Goal: Task Accomplishment & Management: Use online tool/utility

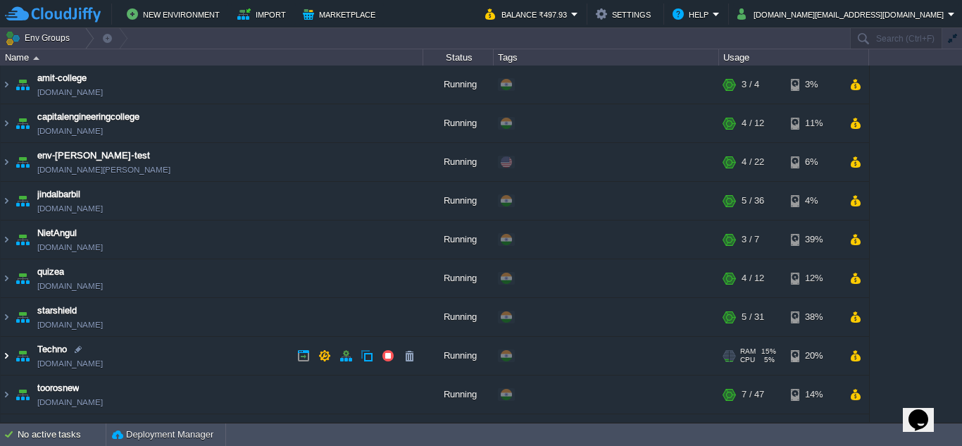
click at [4, 354] on img at bounding box center [6, 356] width 11 height 38
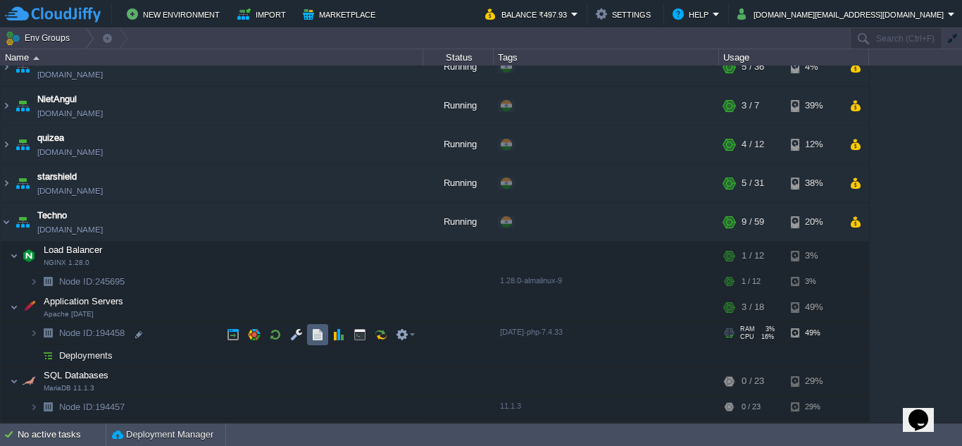
scroll to position [141, 0]
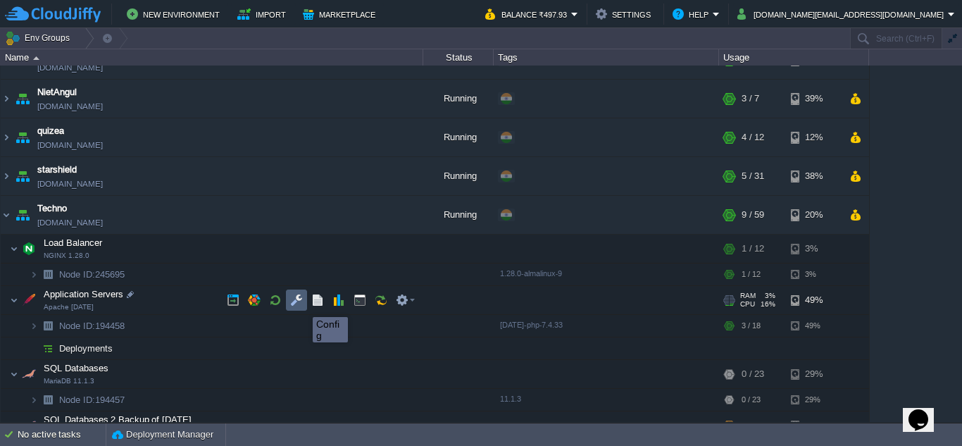
click at [296, 304] on button "button" at bounding box center [296, 300] width 13 height 13
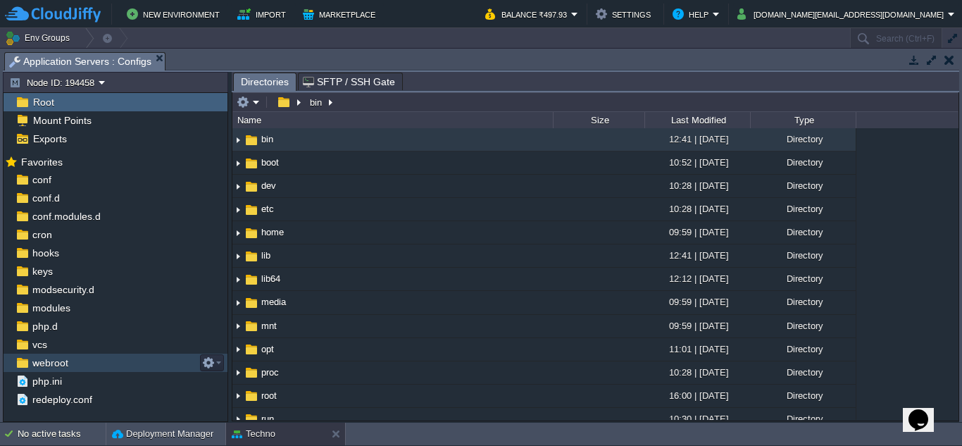
click at [47, 368] on span "webroot" at bounding box center [50, 363] width 41 height 13
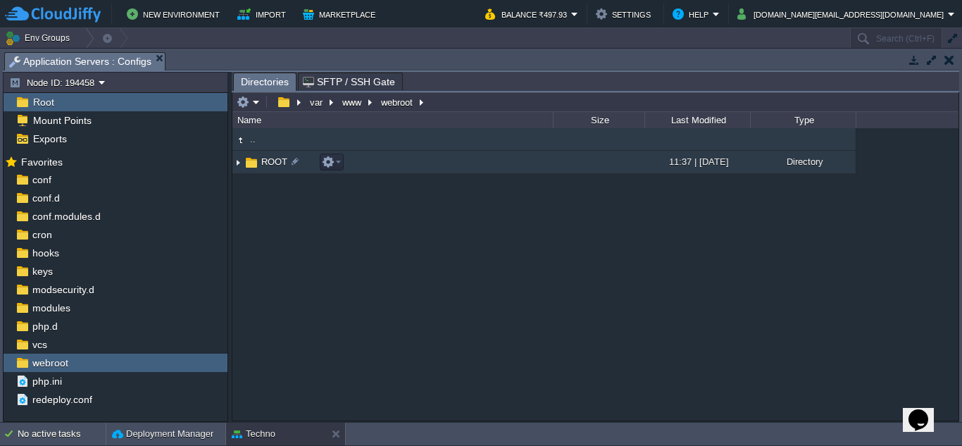
click at [240, 166] on img at bounding box center [238, 162] width 11 height 22
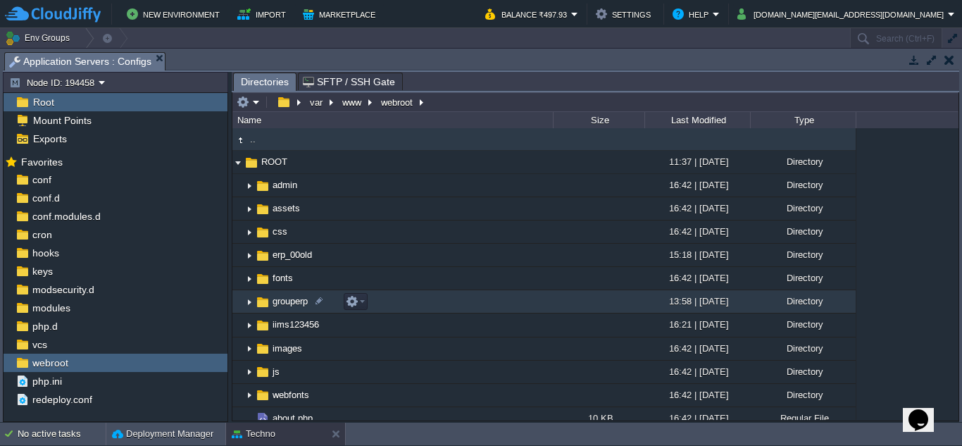
click at [247, 303] on img at bounding box center [249, 302] width 11 height 22
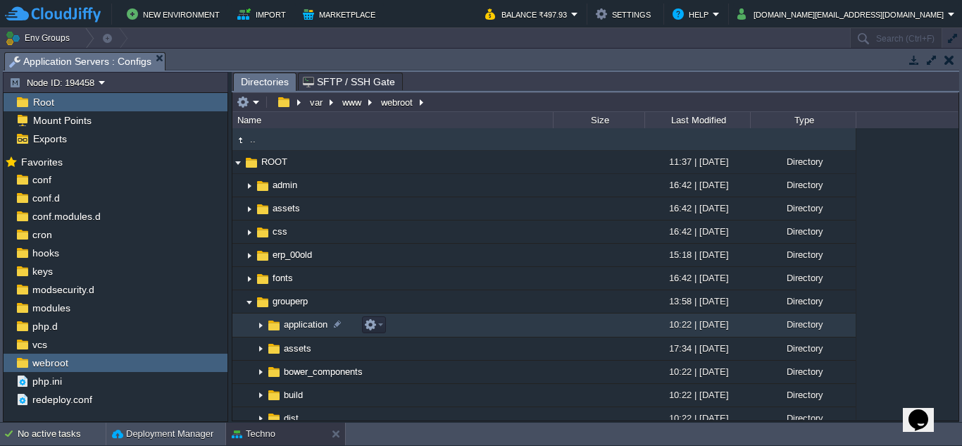
click at [264, 326] on img at bounding box center [260, 326] width 11 height 22
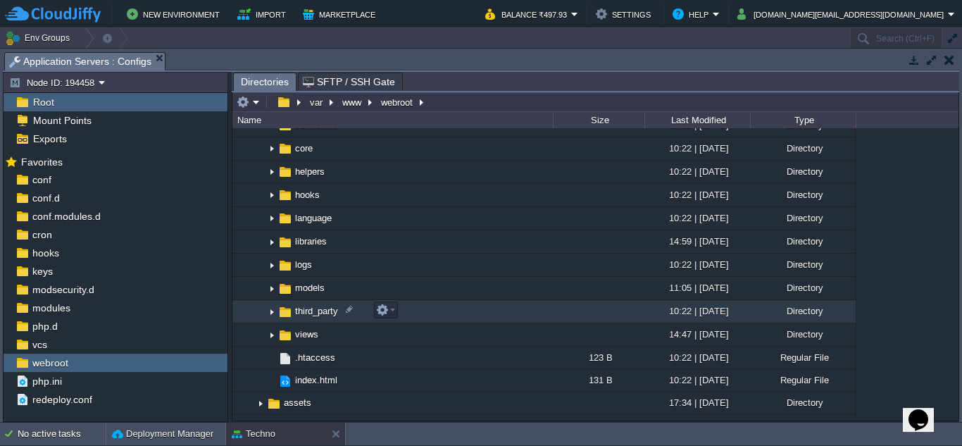
scroll to position [352, 0]
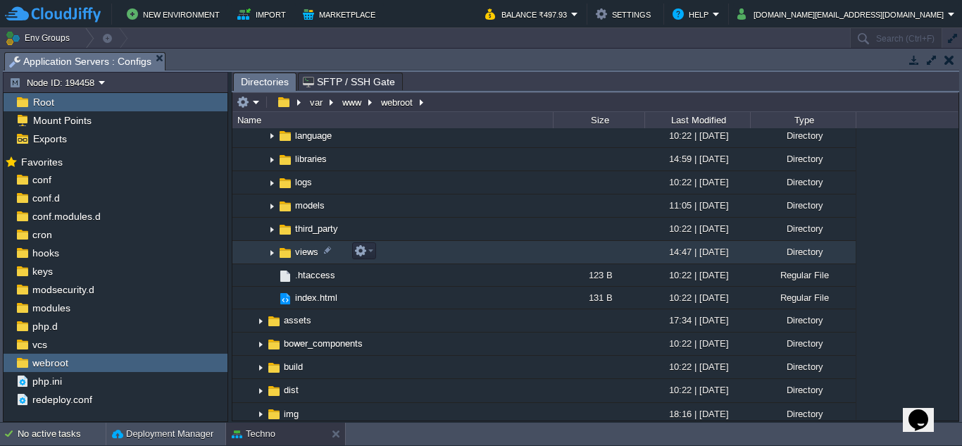
click at [272, 252] on img at bounding box center [271, 253] width 11 height 22
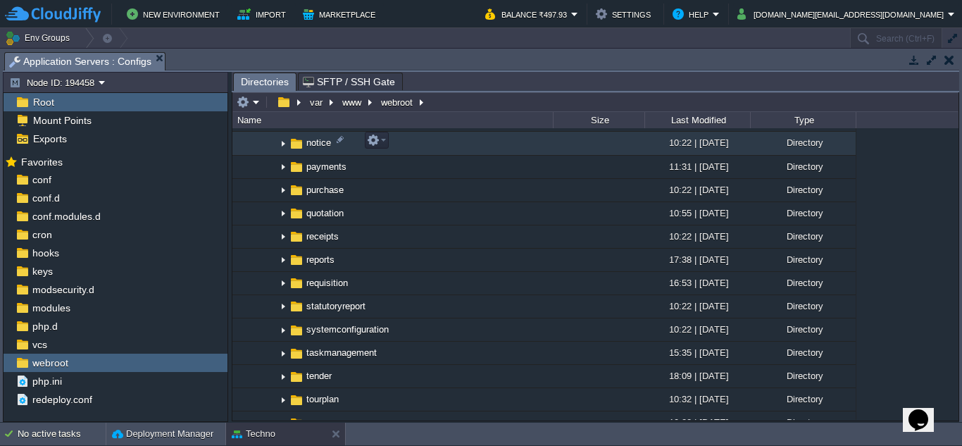
scroll to position [986, 0]
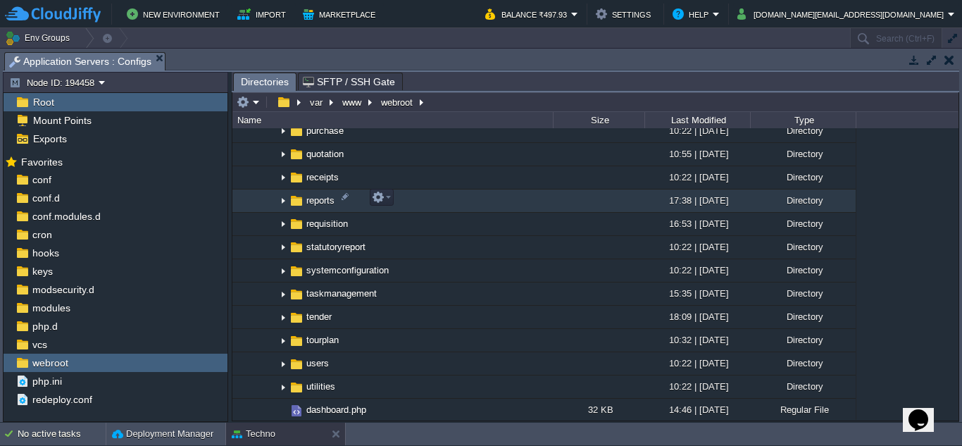
click at [282, 199] on img at bounding box center [283, 201] width 11 height 22
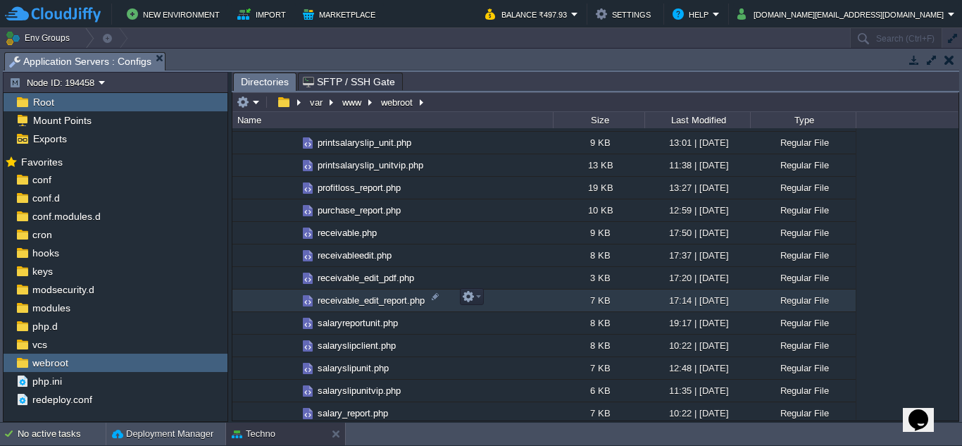
scroll to position [1902, 0]
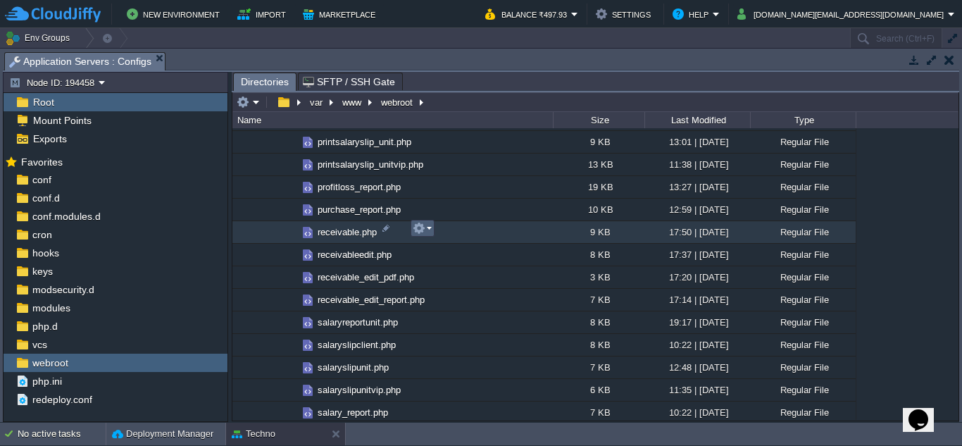
click at [428, 233] on em at bounding box center [422, 228] width 19 height 13
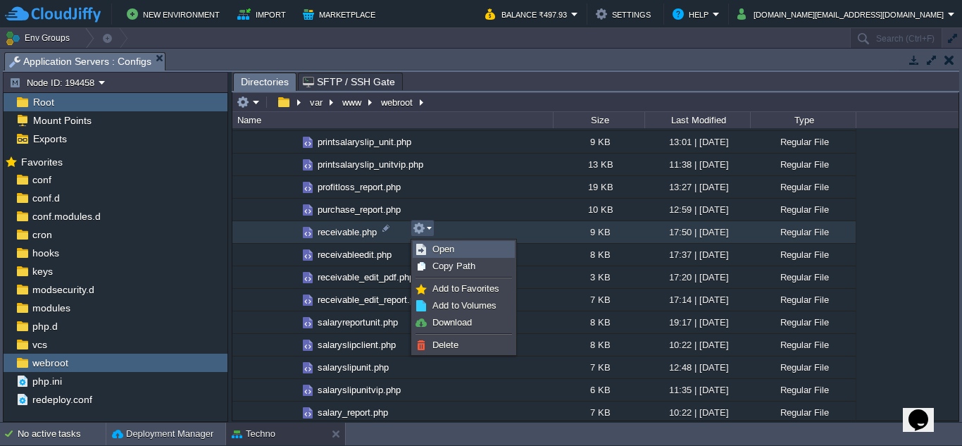
click at [432, 247] on link "Open" at bounding box center [464, 250] width 101 height 16
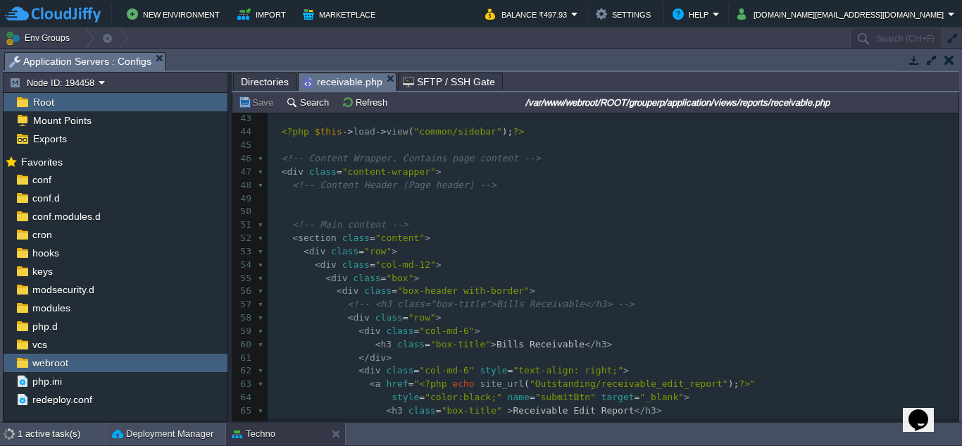
scroll to position [705, 0]
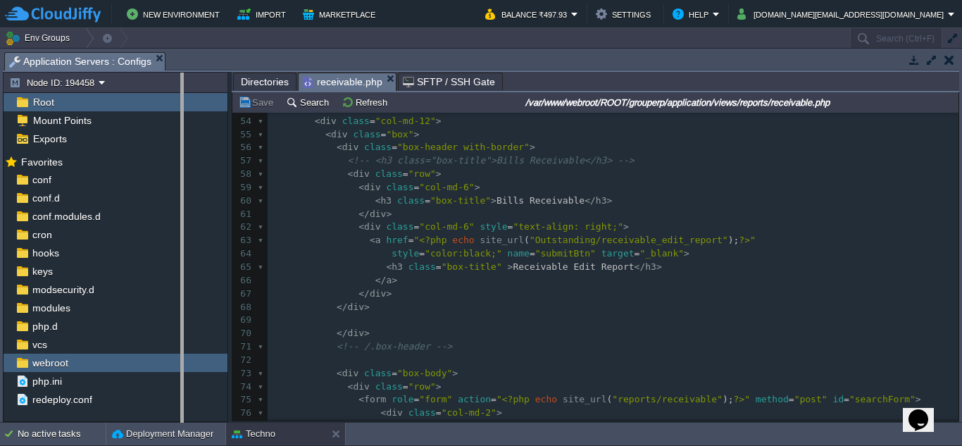
drag, startPoint x: 230, startPoint y: 310, endPoint x: 182, endPoint y: 318, distance: 48.5
click at [182, 318] on body "New Environment Import Marketplace Bonus ₹0.00 Upgrade Account Balance ₹497.93 …" at bounding box center [481, 223] width 962 height 446
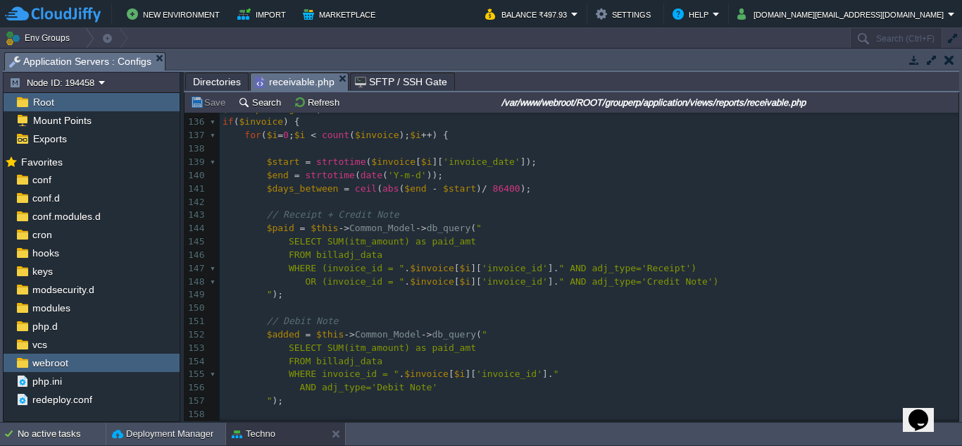
scroll to position [0, 0]
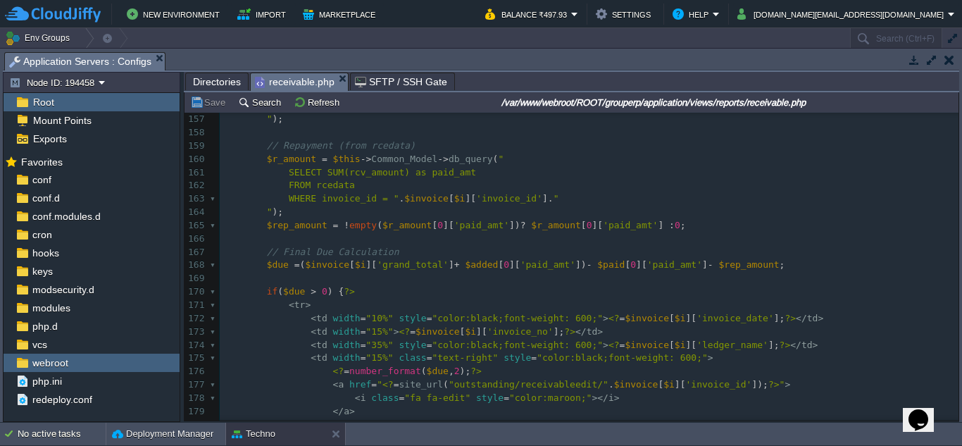
click at [534, 194] on div "242 146 FROM billadj_data 147 WHERE (invoice_id = " . $invoice [ $i ][ 'invoice…" at bounding box center [589, 259] width 739 height 584
click at [370, 178] on div "xxxxxxxxxx 146 FROM billadj_data 147 WHERE (invoice_id = " . $invoice [ $i ][ '…" at bounding box center [589, 259] width 739 height 584
click at [452, 173] on div "xxxxxxxxxx 146 FROM billadj_data 147 WHERE (invoice_id = " . $invoice [ $i ][ '…" at bounding box center [589, 259] width 739 height 584
click at [645, 209] on pre "" );" at bounding box center [589, 212] width 739 height 13
click at [649, 199] on pre "WHERE invoice_id = " . $invoice [ $i ][ 'invoice_id' ]. " AND rcetype_id=1" at bounding box center [589, 198] width 739 height 13
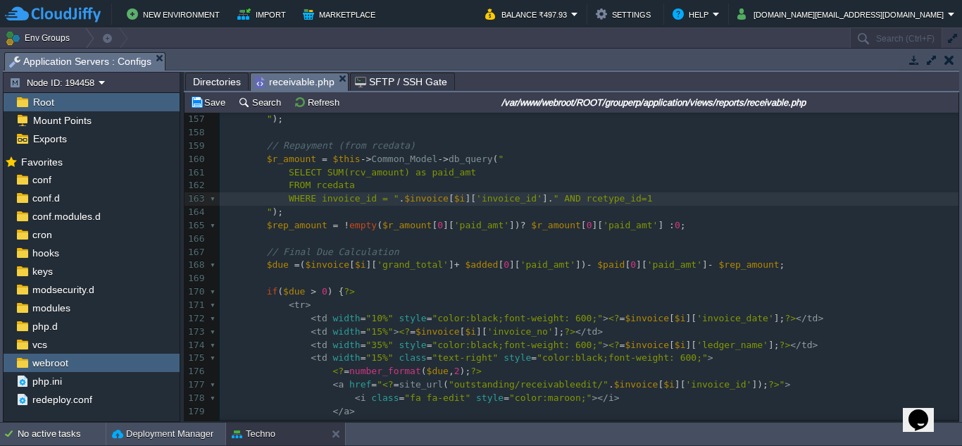
click at [733, 267] on div "xxxxxxxxxx 146 FROM billadj_data 147 WHERE (invoice_id = " . $invoice [ $i ][ '…" at bounding box center [589, 259] width 739 height 584
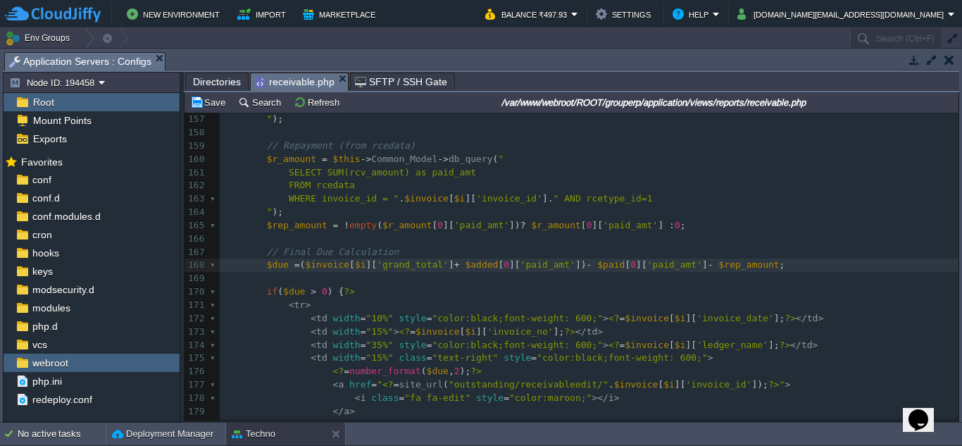
click at [785, 271] on pre "$due = ( $invoice [ $i ][ 'grand_total' ] + $added [ 0 ][ 'paid_amt' ]) - $paid…" at bounding box center [589, 265] width 739 height 13
click at [638, 197] on pre "WHERE invoice_id = " . $invoice [ $i ][ 'invoice_id' ]. " AND rcetype_id=1" at bounding box center [589, 198] width 739 height 13
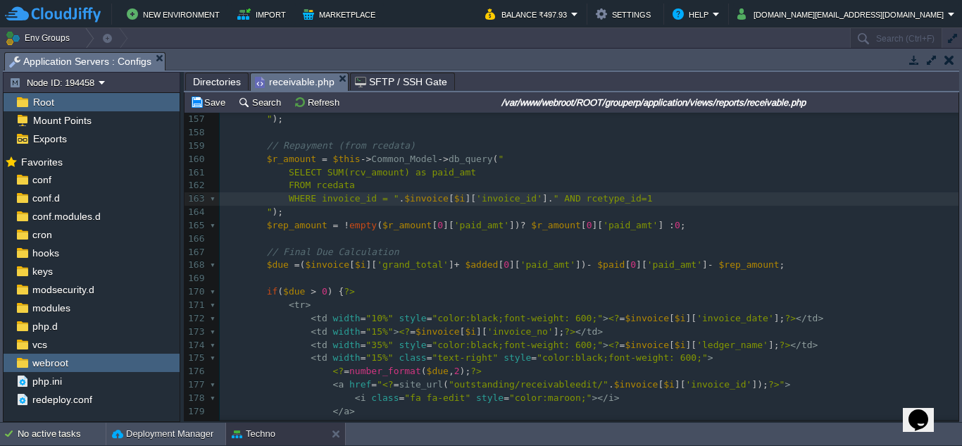
click at [666, 214] on pre "" );" at bounding box center [589, 212] width 739 height 13
click at [666, 223] on div "xxxxxxxxxx 146 FROM billadj_data 147 WHERE (invoice_id = " . $invoice [ $i ][ '…" at bounding box center [589, 259] width 739 height 584
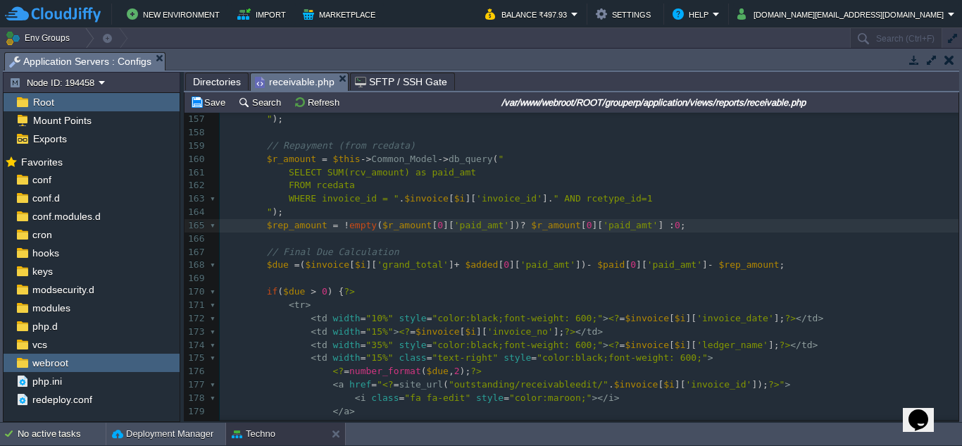
click at [683, 226] on pre "$rep_amount = ! empty ( $r_amount [ 0 ][ 'paid_amt' ]) ? $r_amount [ 0 ][ 'paid…" at bounding box center [589, 225] width 739 height 13
click at [663, 227] on div "xxxxxxxxxx 146 FROM billadj_data 147 WHERE (invoice_id = " . $invoice [ $i ][ '…" at bounding box center [589, 259] width 739 height 584
click at [658, 229] on div "xxxxxxxxxx 146 FROM billadj_data 147 WHERE (invoice_id = " . $invoice [ $i ][ '…" at bounding box center [589, 259] width 739 height 584
click at [770, 240] on pre "​" at bounding box center [589, 239] width 739 height 13
click at [368, 184] on pre "FROM rcedata" at bounding box center [589, 185] width 739 height 13
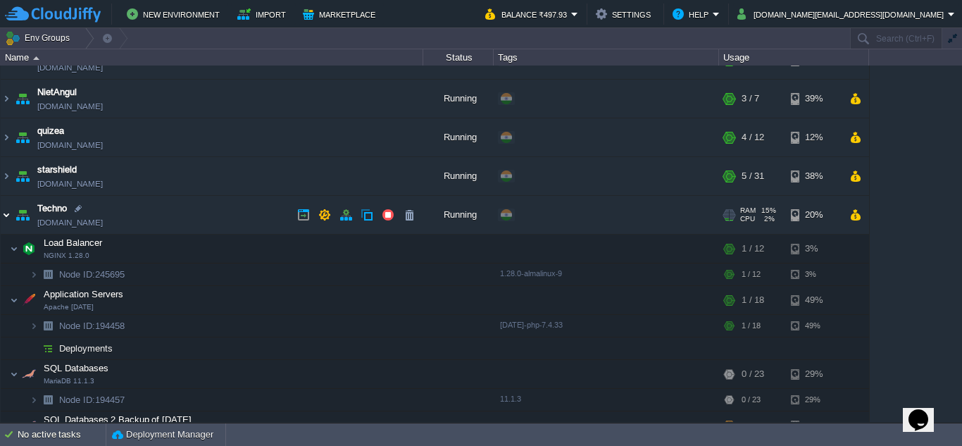
click at [6, 212] on img at bounding box center [6, 215] width 11 height 38
